Goal: Task Accomplishment & Management: Complete application form

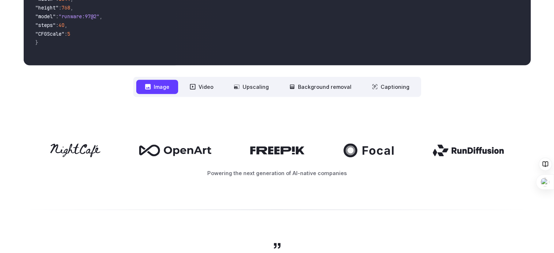
scroll to position [290, 0]
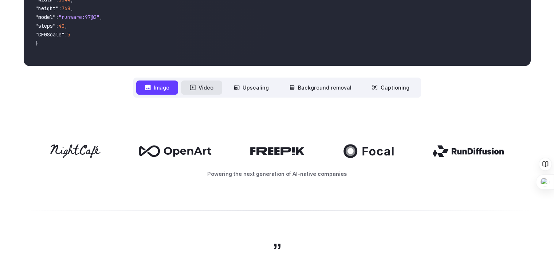
click at [204, 83] on button "Video" at bounding box center [201, 87] width 41 height 14
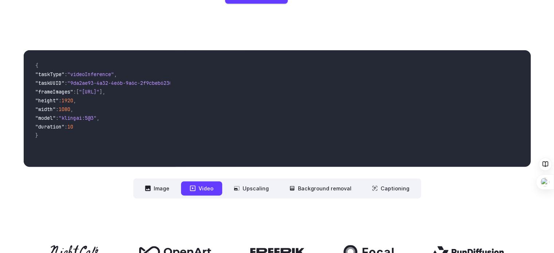
scroll to position [189, 0]
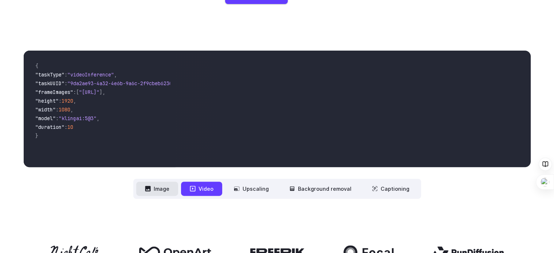
click at [169, 191] on button "Image" at bounding box center [157, 189] width 42 height 14
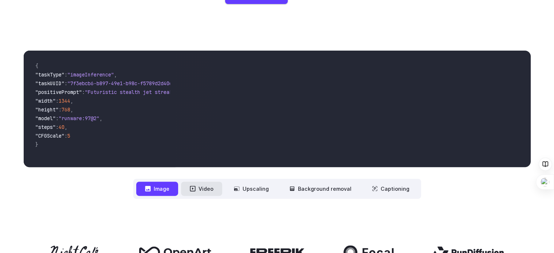
click at [211, 186] on button "Video" at bounding box center [201, 189] width 41 height 14
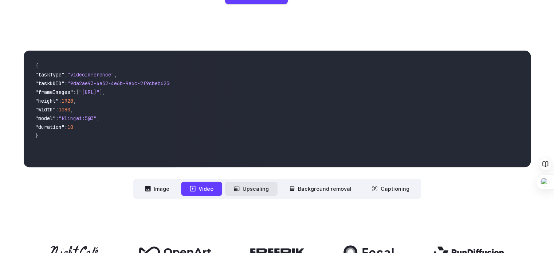
click at [256, 187] on button "Upscaling" at bounding box center [251, 189] width 52 height 14
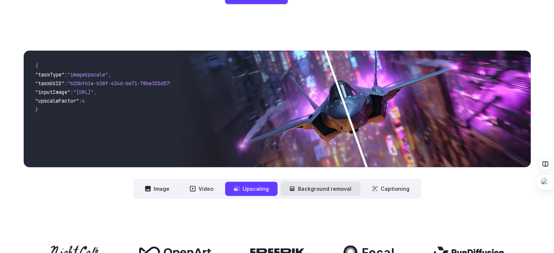
click at [317, 187] on button "Background removal" at bounding box center [320, 189] width 80 height 14
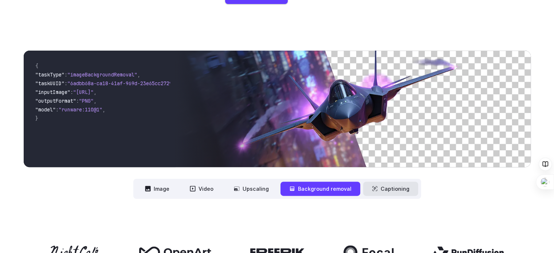
click at [379, 190] on button "Captioning" at bounding box center [390, 189] width 55 height 14
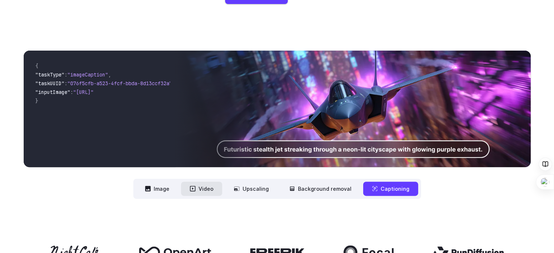
click at [198, 190] on button "Video" at bounding box center [201, 189] width 41 height 14
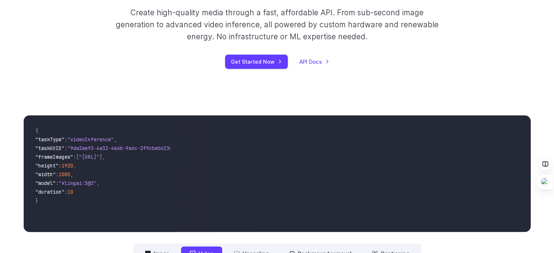
scroll to position [123, 0]
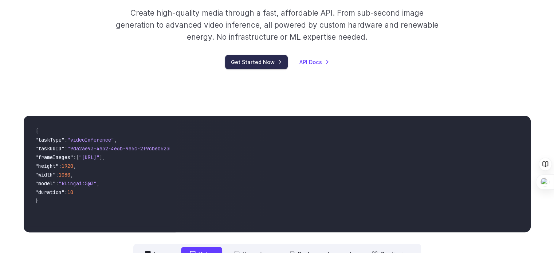
click at [244, 60] on link "Get Started Now" at bounding box center [256, 62] width 63 height 14
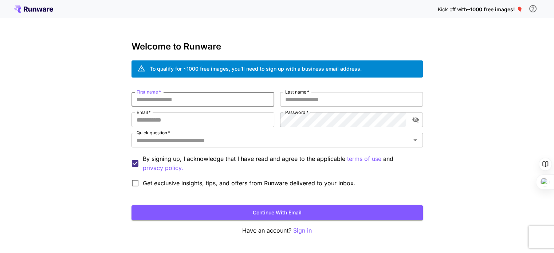
click at [205, 103] on input "First name   *" at bounding box center [202, 99] width 143 height 15
type input "**********"
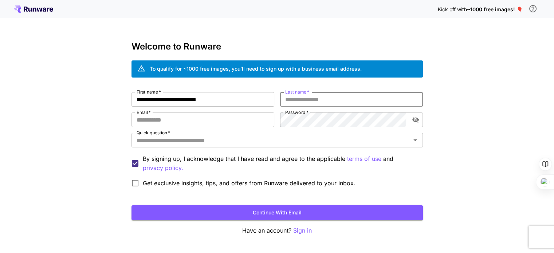
click at [327, 96] on input "Last name   *" at bounding box center [351, 99] width 143 height 15
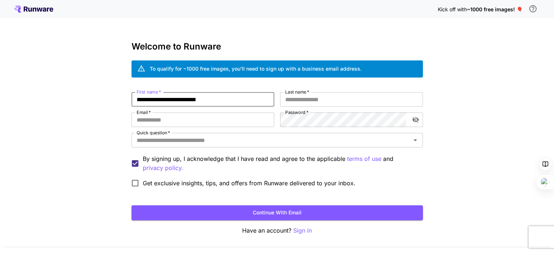
drag, startPoint x: 232, startPoint y: 100, endPoint x: 127, endPoint y: 110, distance: 106.0
click at [127, 110] on div "**********" at bounding box center [277, 137] width 554 height 274
click at [160, 122] on input "Email   *" at bounding box center [202, 119] width 143 height 15
paste input "**********"
type input "**********"
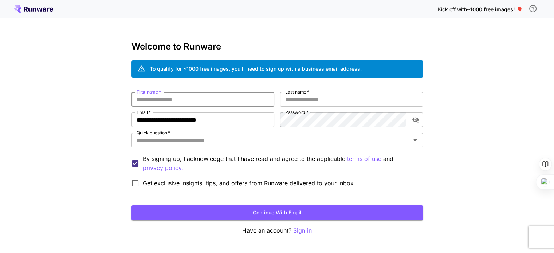
click at [158, 96] on input "First name   *" at bounding box center [202, 99] width 143 height 15
type input "****"
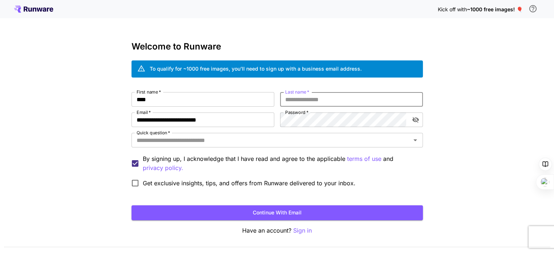
click at [304, 101] on input "Last name   *" at bounding box center [351, 99] width 143 height 15
type input "*******"
click at [415, 121] on icon "toggle password visibility" at bounding box center [415, 119] width 7 height 7
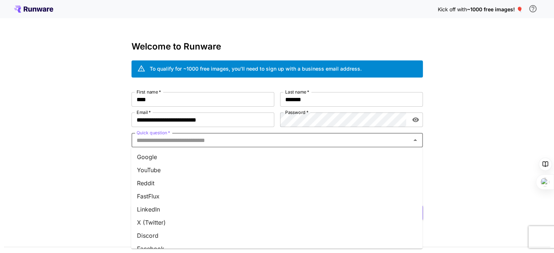
click at [193, 144] on input "Quick question   *" at bounding box center [271, 140] width 275 height 10
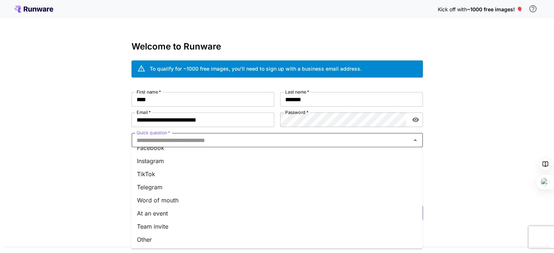
scroll to position [20, 0]
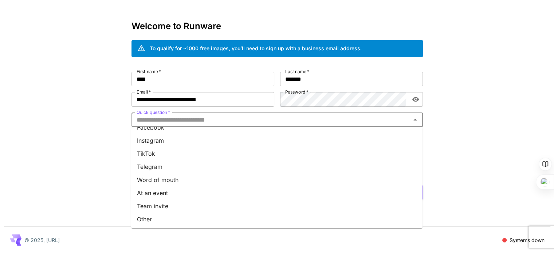
click at [36, 150] on div "**********" at bounding box center [277, 117] width 554 height 274
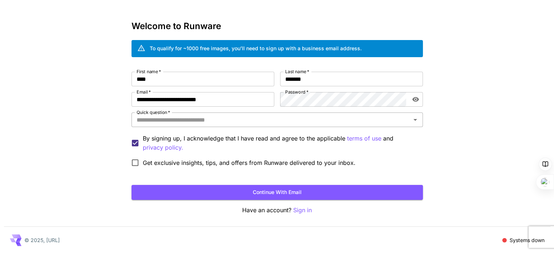
click at [172, 122] on input "Quick question   *" at bounding box center [271, 120] width 275 height 10
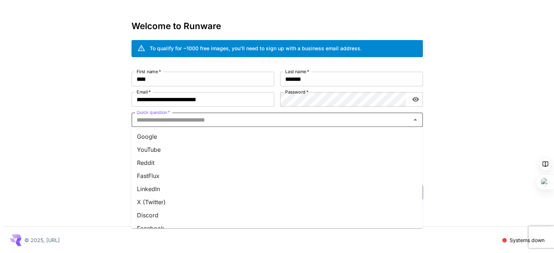
click at [175, 134] on li "Google" at bounding box center [276, 136] width 291 height 13
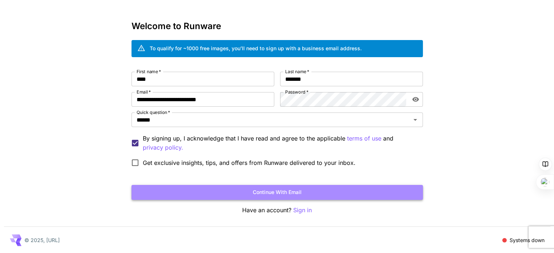
click at [297, 190] on button "Continue with email" at bounding box center [276, 192] width 291 height 15
click at [242, 192] on button "Continue with email" at bounding box center [276, 192] width 291 height 15
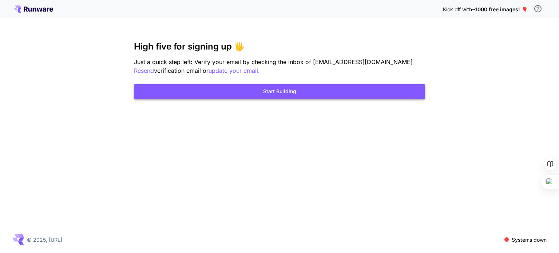
click at [272, 95] on button "Start Building" at bounding box center [279, 91] width 291 height 15
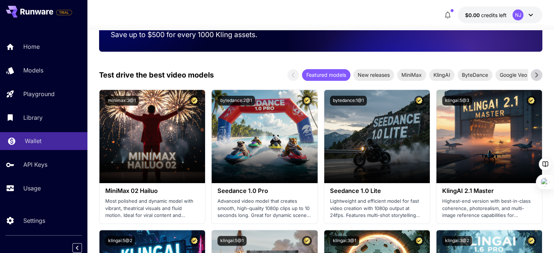
scroll to position [151, 0]
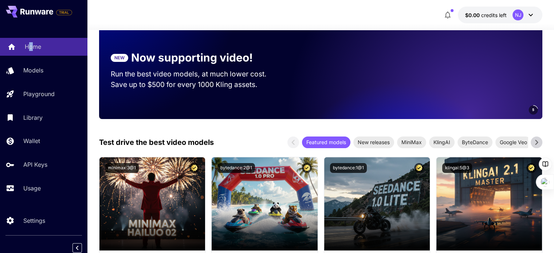
drag, startPoint x: 32, startPoint y: 37, endPoint x: 27, endPoint y: 50, distance: 13.3
click at [27, 50] on div "Home Models Playground Library Wallet API Keys Usage" at bounding box center [43, 117] width 87 height 188
click at [27, 50] on p "Home" at bounding box center [33, 46] width 16 height 9
click at [17, 44] on link "Home" at bounding box center [43, 47] width 87 height 18
click at [40, 39] on link "Home" at bounding box center [43, 47] width 87 height 18
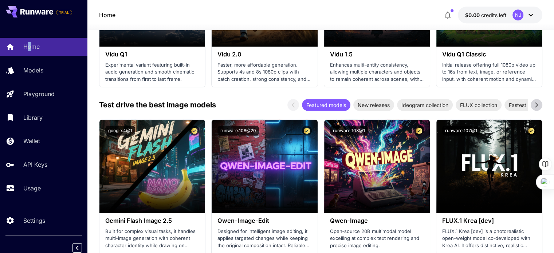
scroll to position [883, 0]
